Goal: Check status: Check status

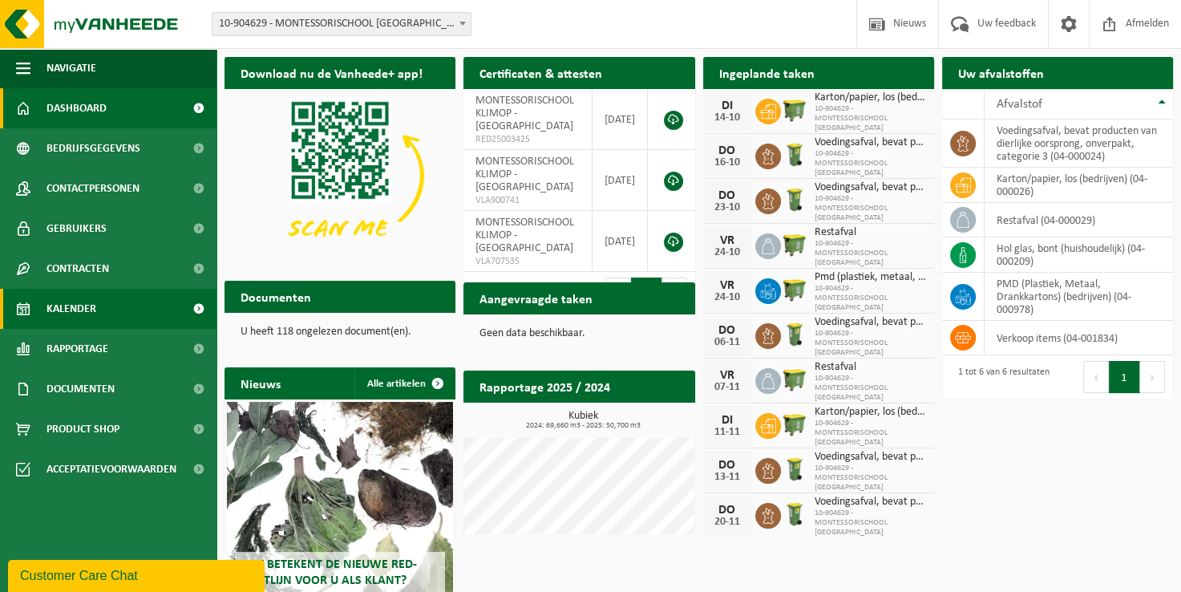
click at [90, 307] on span "Kalender" at bounding box center [71, 309] width 50 height 40
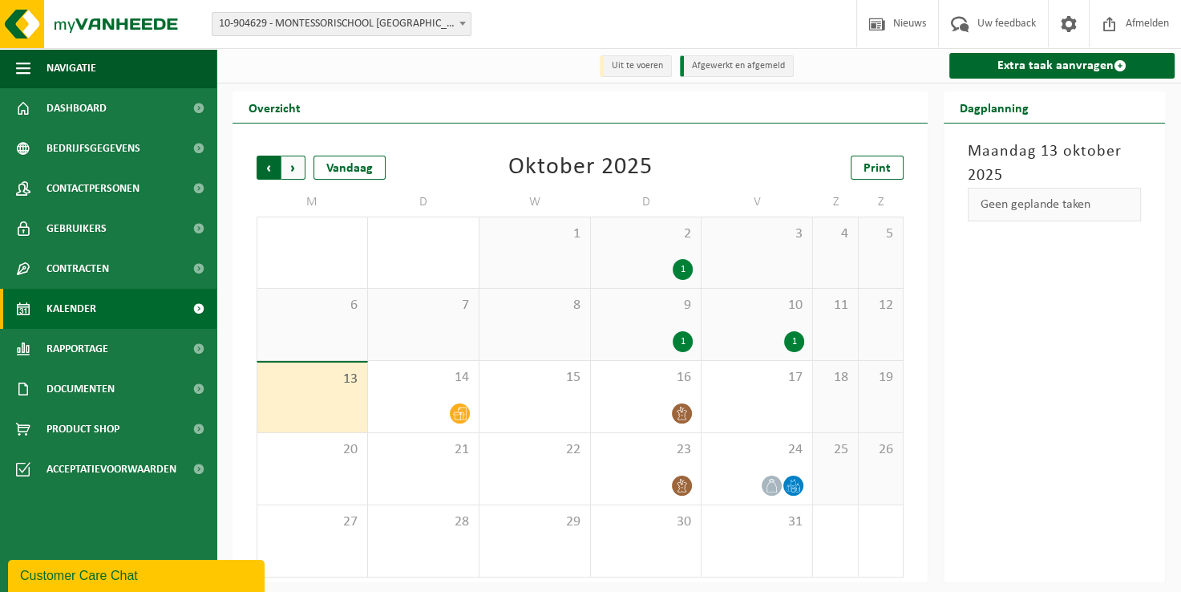
click at [291, 168] on span "Volgende" at bounding box center [293, 167] width 24 height 24
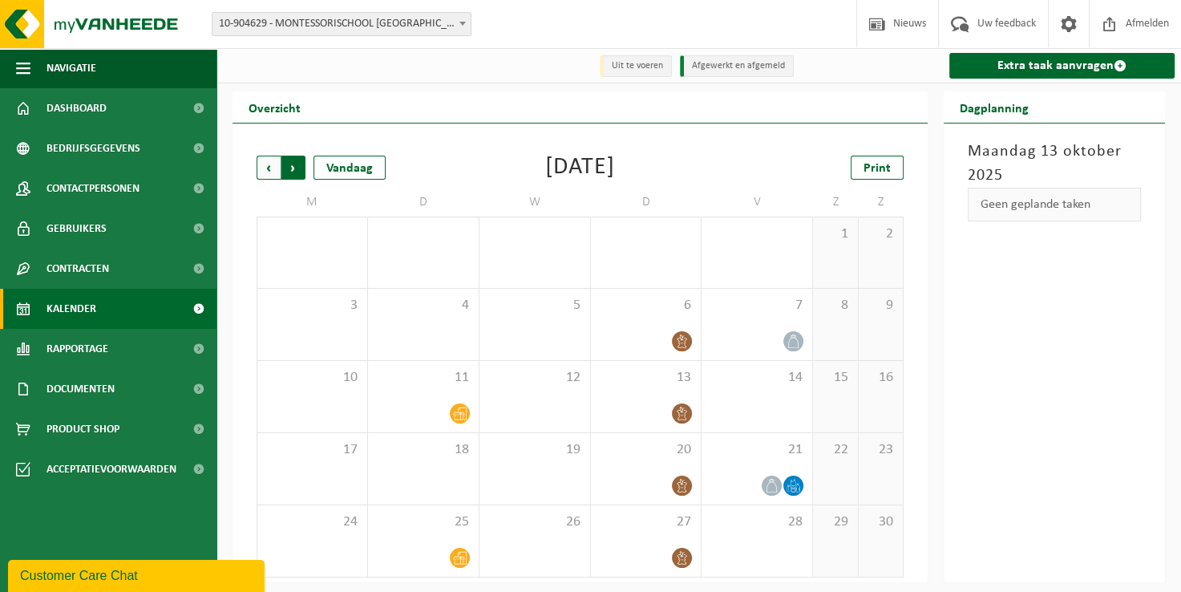
click at [267, 167] on span "Vorige" at bounding box center [268, 167] width 24 height 24
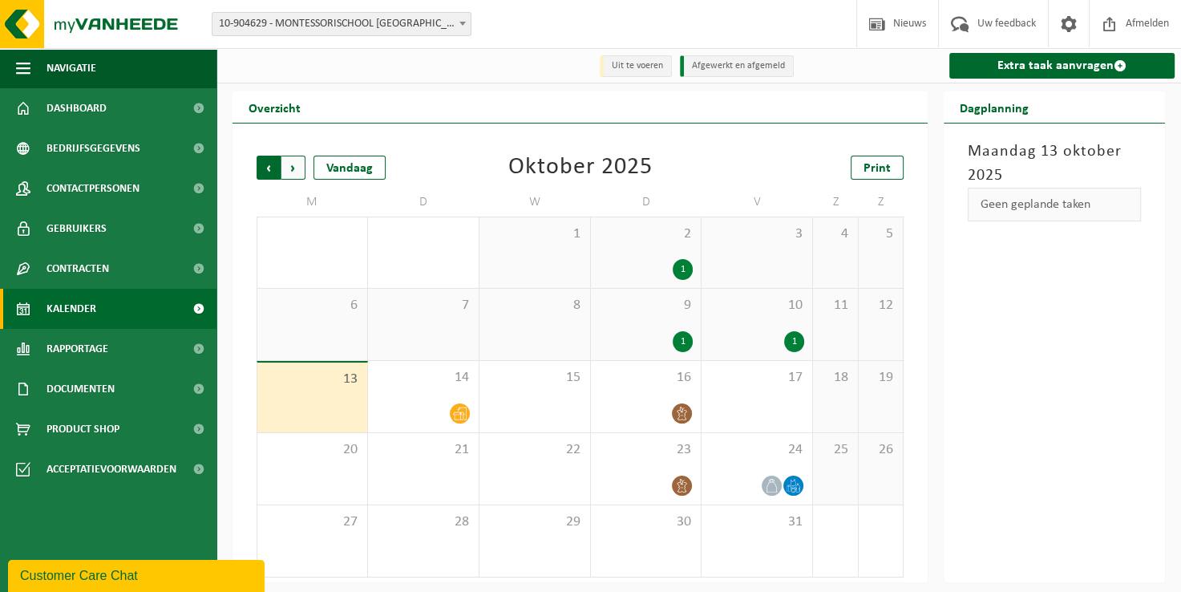
click at [293, 168] on span "Volgende" at bounding box center [293, 167] width 24 height 24
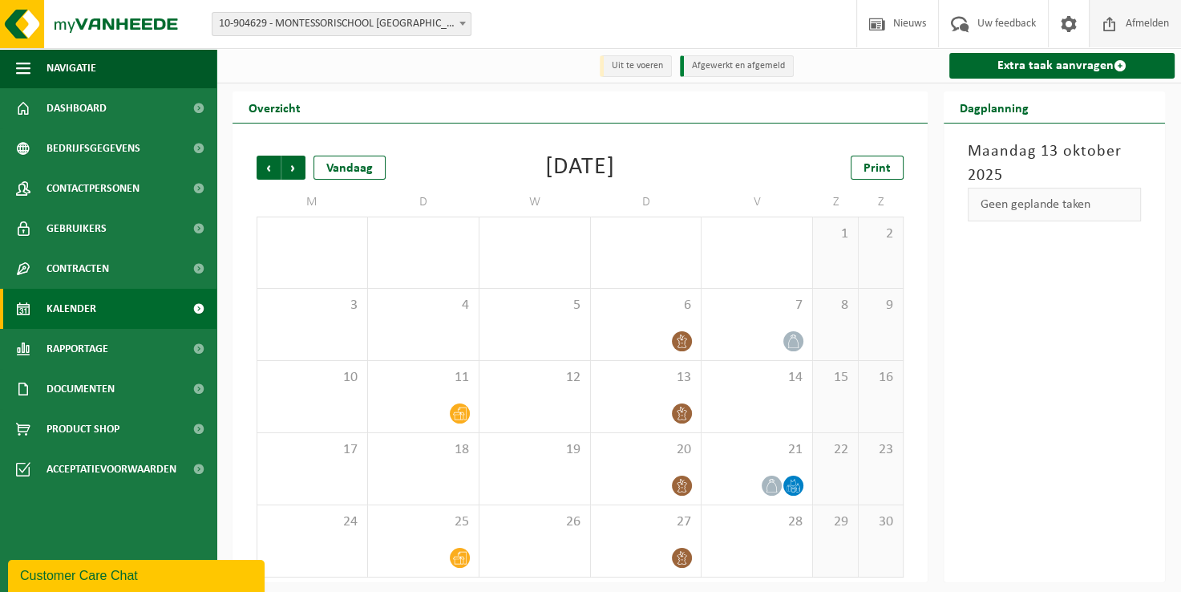
click at [1133, 21] on span "Afmelden" at bounding box center [1146, 23] width 51 height 47
